Goal: Transaction & Acquisition: Obtain resource

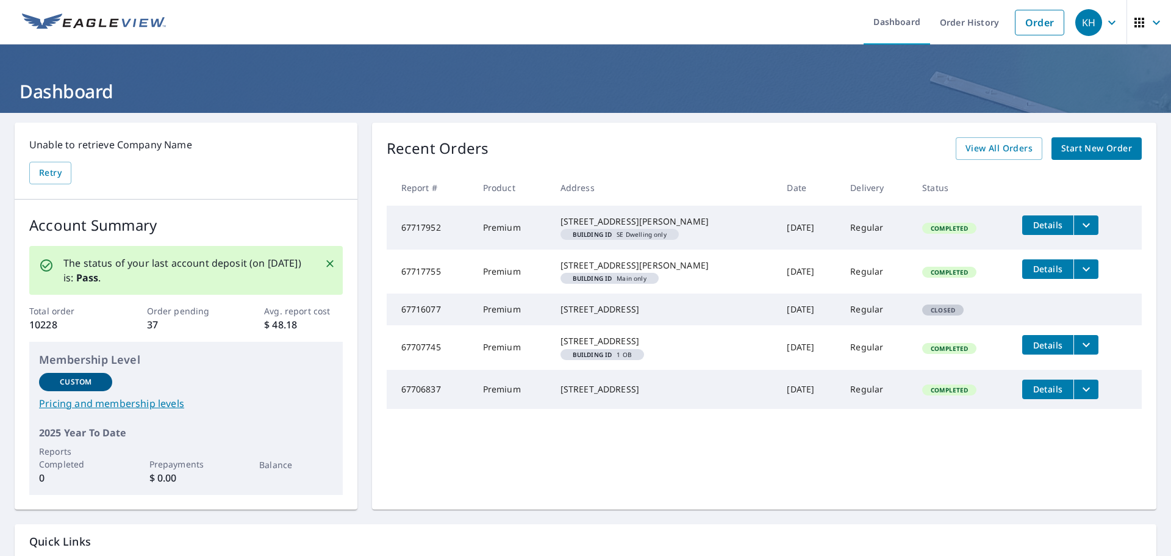
click at [1082, 149] on span "Start New Order" at bounding box center [1097, 148] width 71 height 15
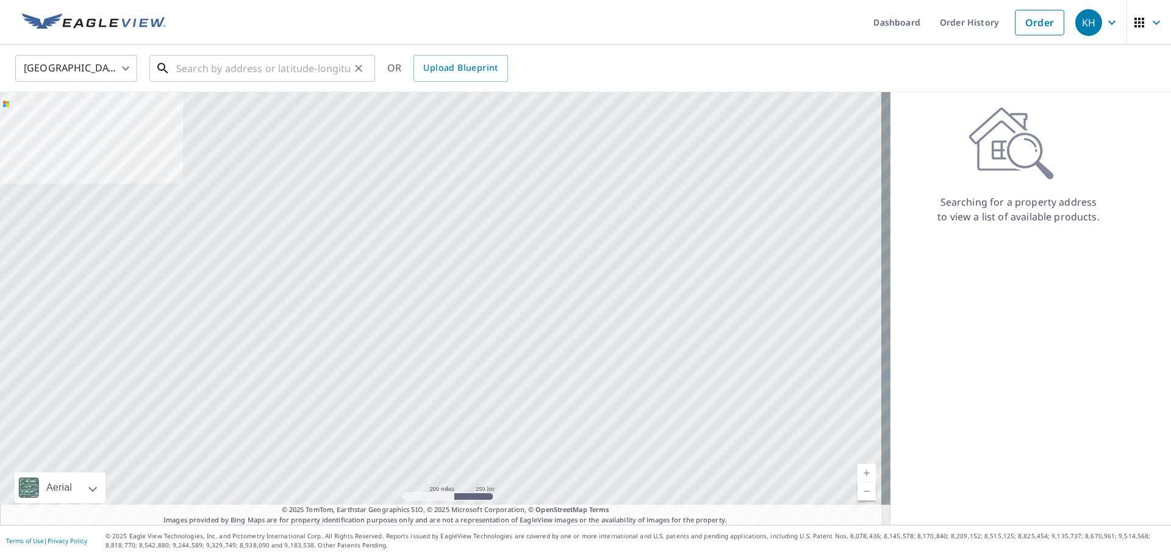
click at [284, 70] on input "text" at bounding box center [263, 68] width 174 height 34
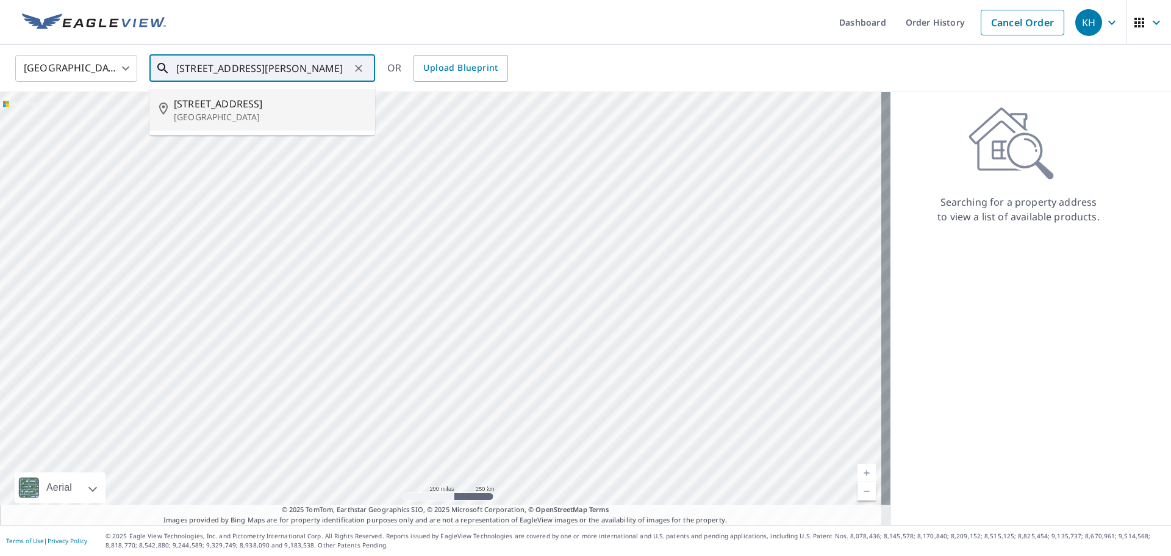
click at [247, 117] on p "San Angelo, TX 76903" at bounding box center [270, 117] width 192 height 12
type input "17 W Avenue M San Angelo, TX 76903"
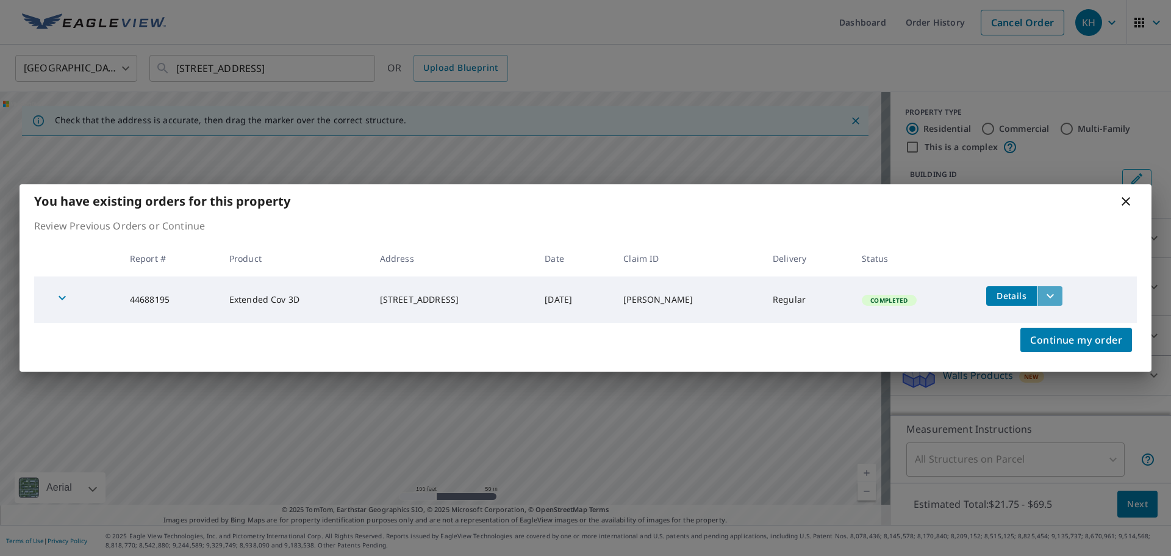
click at [1058, 297] on icon "filesDropdownBtn-44688195" at bounding box center [1050, 296] width 15 height 15
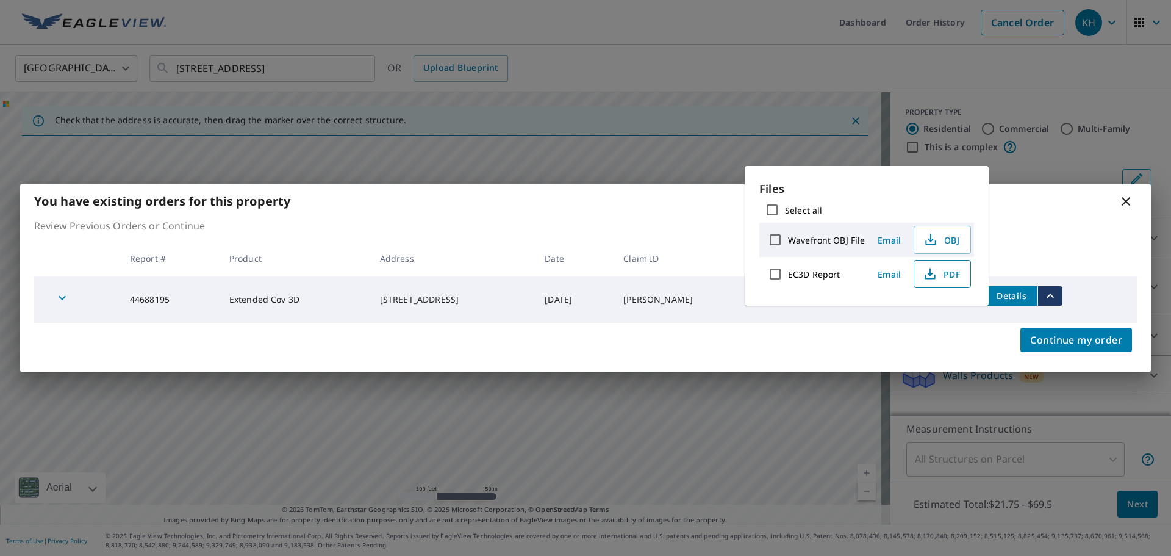
click at [928, 275] on icon "button" at bounding box center [929, 272] width 5 height 8
